Goal: Transaction & Acquisition: Purchase product/service

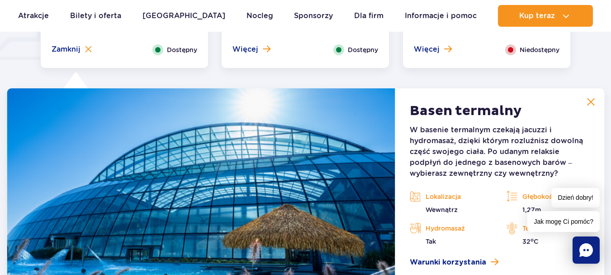
scroll to position [751, 0]
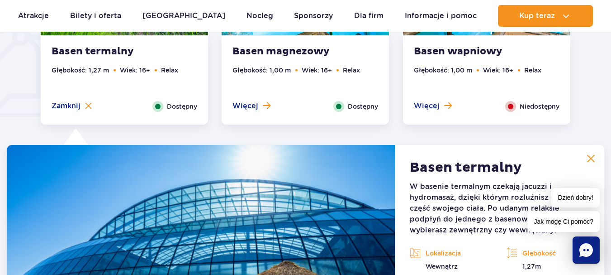
click at [76, 48] on strong "Basen termalny" at bounding box center [107, 51] width 110 height 13
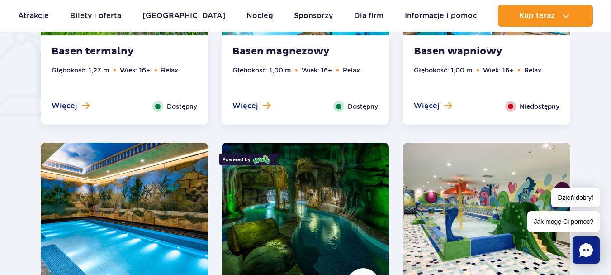
click at [81, 48] on strong "Basen termalny" at bounding box center [107, 51] width 110 height 13
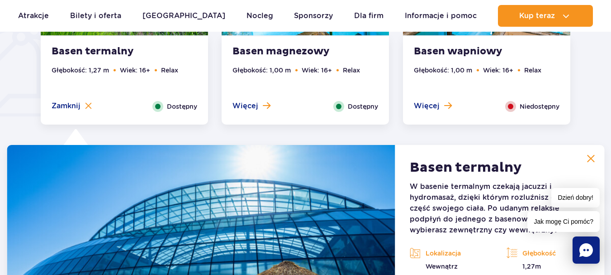
scroll to position [841, 0]
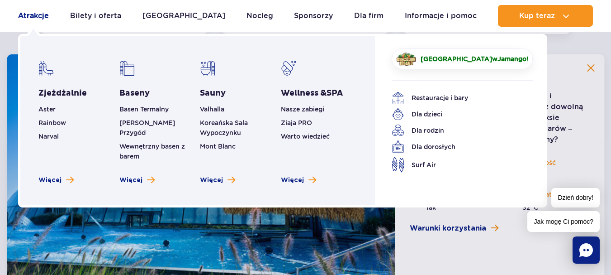
click at [28, 13] on link "Atrakcje" at bounding box center [33, 16] width 31 height 22
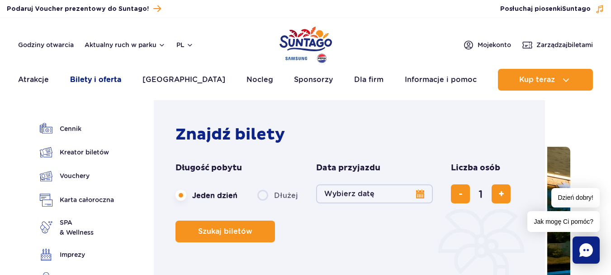
click at [87, 77] on link "Bilety i oferta" at bounding box center [95, 80] width 51 height 22
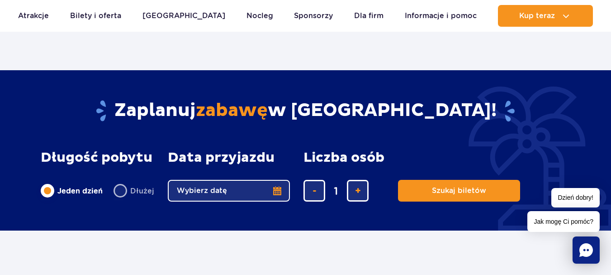
scroll to position [543, 0]
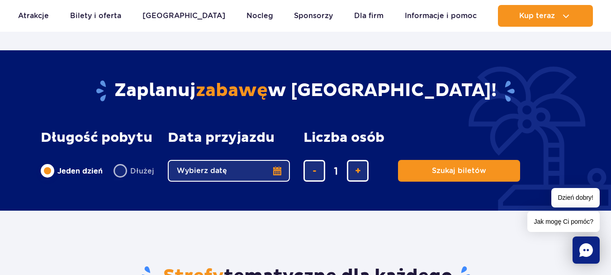
click at [273, 168] on button "Wybierz datę" at bounding box center [229, 171] width 122 height 22
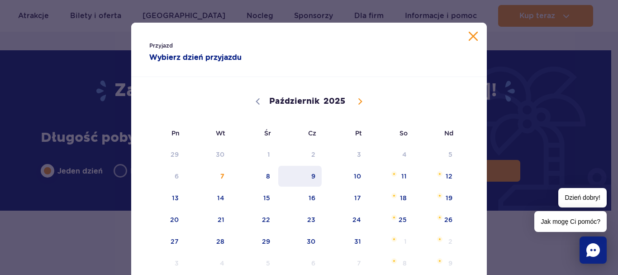
click at [313, 175] on span "9" at bounding box center [300, 176] width 46 height 21
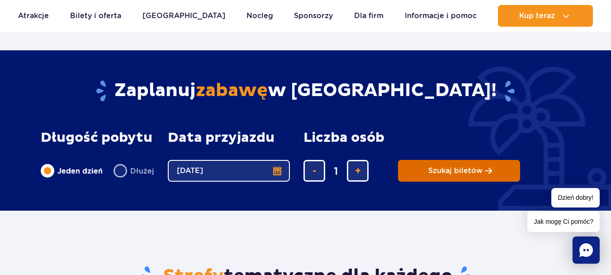
click at [454, 167] on span "Szukaj biletów" at bounding box center [456, 171] width 54 height 8
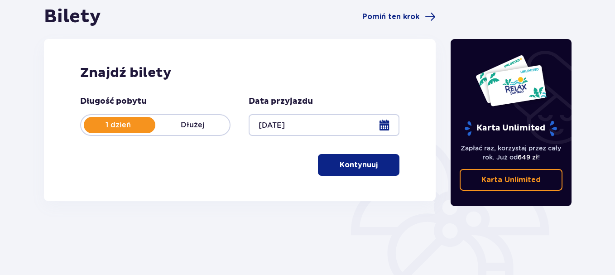
click at [350, 159] on button "Kontynuuj" at bounding box center [358, 165] width 81 height 22
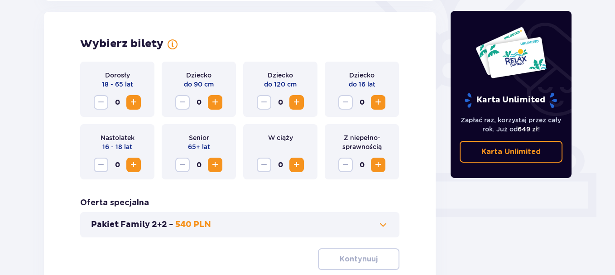
scroll to position [252, 0]
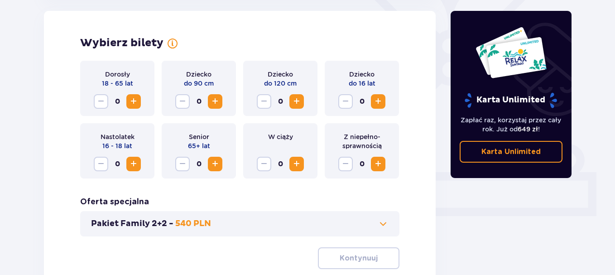
click at [215, 161] on span "Zwiększ" at bounding box center [215, 163] width 11 height 11
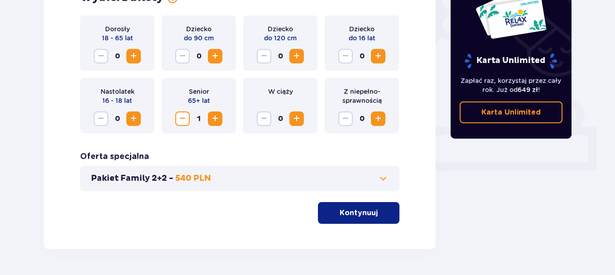
click at [349, 212] on p "Kontynuuj" at bounding box center [358, 213] width 38 height 10
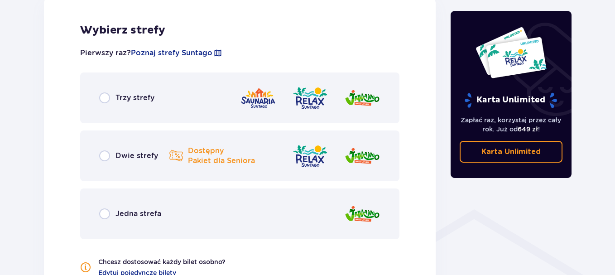
scroll to position [548, 0]
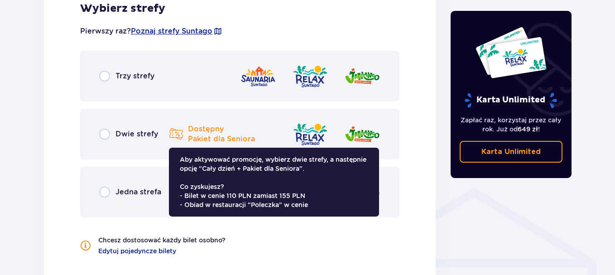
click at [205, 130] on p "Dostępny Pakiet dla Seniora" at bounding box center [221, 134] width 67 height 20
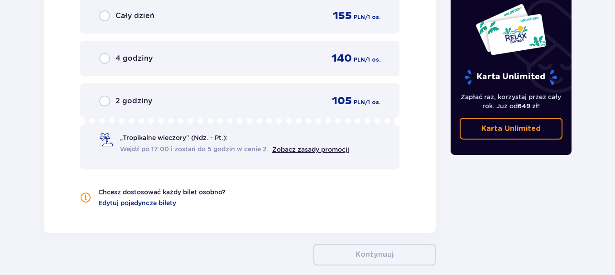
scroll to position [1088, 0]
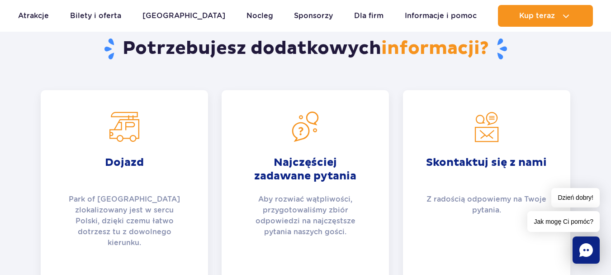
scroll to position [1358, 0]
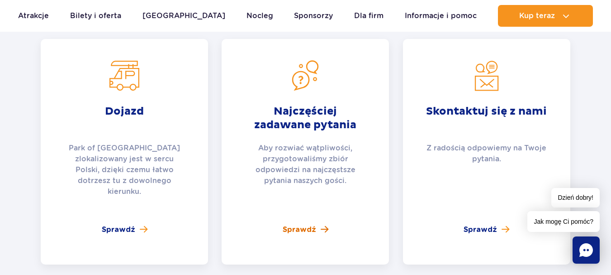
click at [297, 224] on span "Sprawdź" at bounding box center [299, 229] width 33 height 11
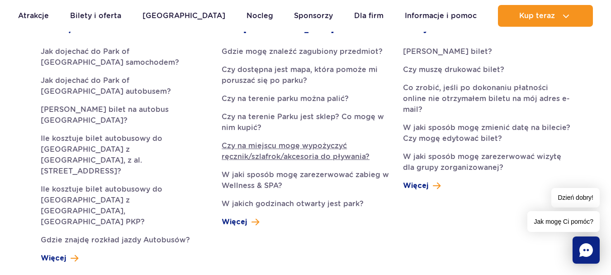
scroll to position [317, 0]
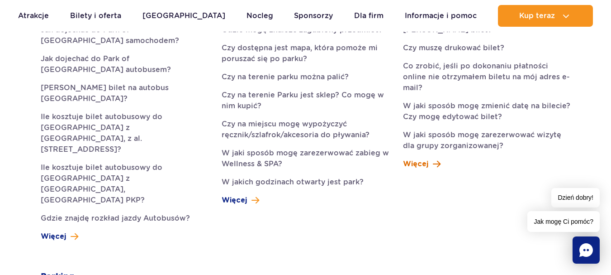
click at [410, 158] on span "Więcej" at bounding box center [415, 163] width 25 height 11
